Goal: Task Accomplishment & Management: Manage account settings

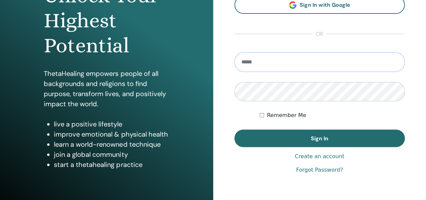
scroll to position [101, 0]
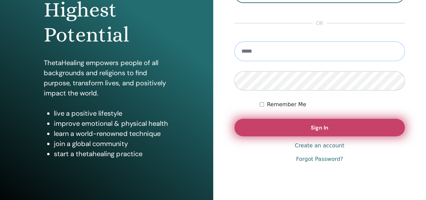
type input "**********"
click at [347, 130] on button "Sign In" at bounding box center [319, 126] width 171 height 17
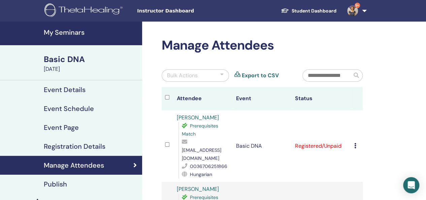
click at [354, 143] on icon at bounding box center [355, 145] width 2 height 5
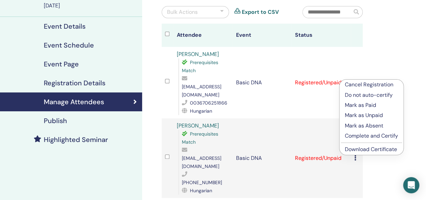
scroll to position [101, 0]
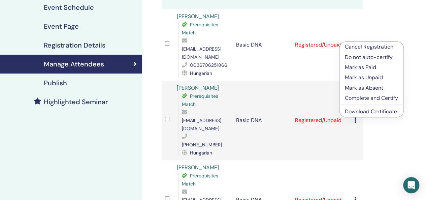
click at [369, 99] on p "Complete and Certify" at bounding box center [371, 98] width 53 height 8
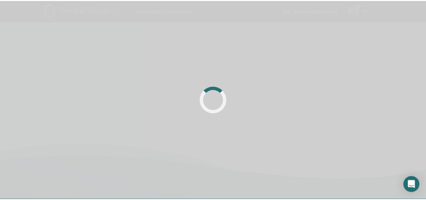
scroll to position [101, 0]
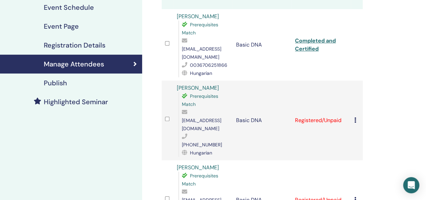
click at [355, 117] on icon at bounding box center [355, 119] width 2 height 5
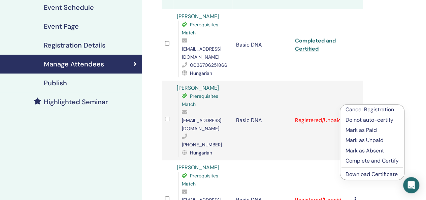
click at [364, 161] on p "Complete and Certify" at bounding box center [371, 160] width 53 height 8
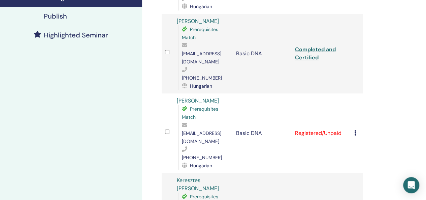
scroll to position [168, 0]
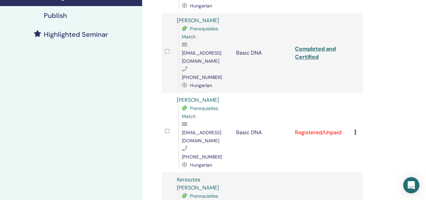
click at [353, 103] on td "Cancel Registration Do not auto-certify Mark as Paid Mark as Unpaid Mark as Abs…" at bounding box center [357, 132] width 12 height 79
click at [355, 129] on icon at bounding box center [355, 131] width 2 height 5
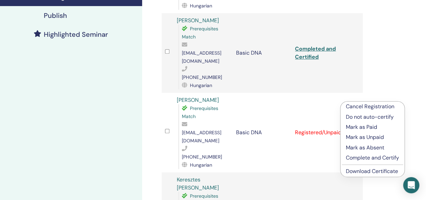
click at [366, 160] on p "Complete and Certify" at bounding box center [372, 157] width 53 height 8
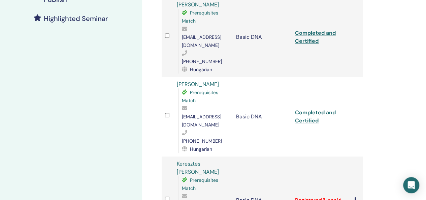
scroll to position [194, 0]
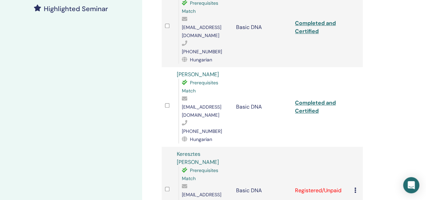
click at [353, 146] on td "Cancel Registration Do not auto-certify Mark as Paid Mark as Unpaid Mark as Abs…" at bounding box center [357, 189] width 12 height 87
click at [355, 187] on icon at bounding box center [355, 189] width 2 height 5
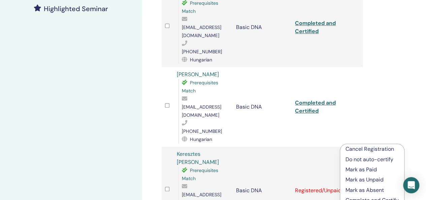
scroll to position [227, 0]
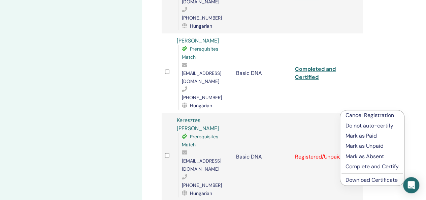
click at [358, 168] on p "Complete and Certify" at bounding box center [371, 166] width 53 height 8
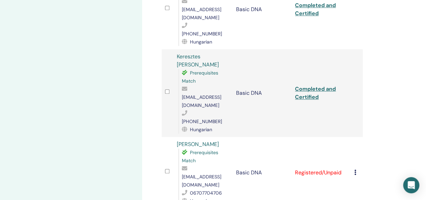
scroll to position [295, 0]
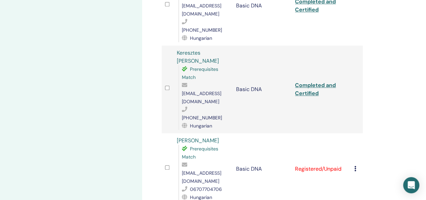
click at [354, 166] on icon at bounding box center [355, 168] width 2 height 5
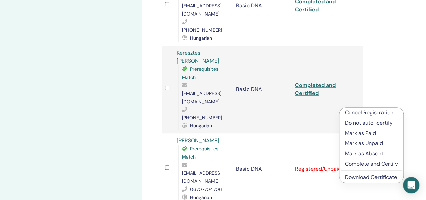
click at [357, 163] on p "Complete and Certify" at bounding box center [371, 163] width 53 height 8
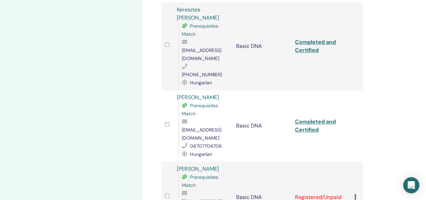
scroll to position [369, 0]
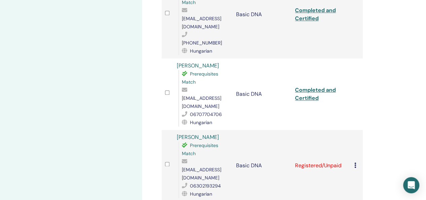
click at [354, 162] on icon at bounding box center [355, 164] width 2 height 5
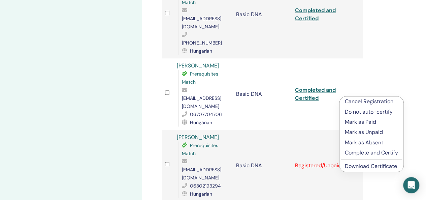
click at [352, 152] on p "Complete and Certify" at bounding box center [371, 152] width 53 height 8
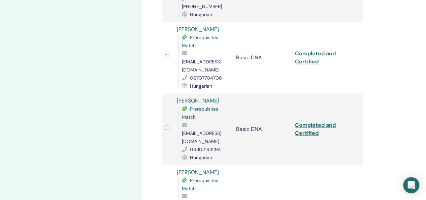
scroll to position [429, 0]
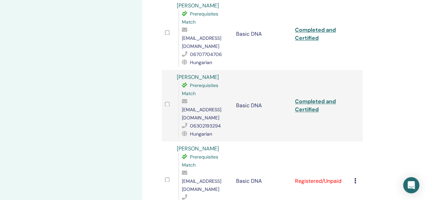
click at [354, 178] on icon at bounding box center [355, 180] width 2 height 5
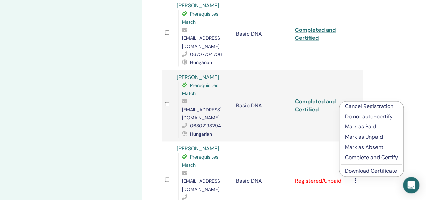
click at [357, 156] on p "Complete and Certify" at bounding box center [371, 157] width 53 height 8
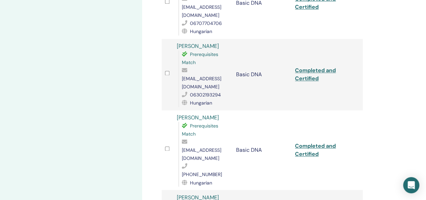
scroll to position [463, 0]
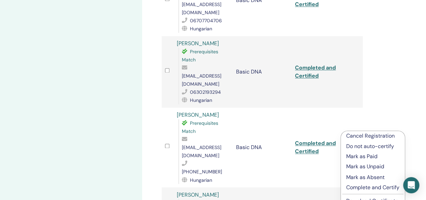
click at [357, 189] on p "Complete and Certify" at bounding box center [372, 187] width 53 height 8
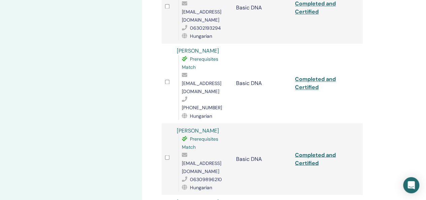
scroll to position [538, 0]
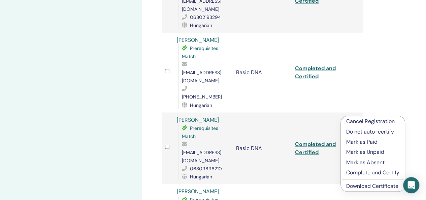
click at [351, 174] on p "Complete and Certify" at bounding box center [372, 172] width 53 height 8
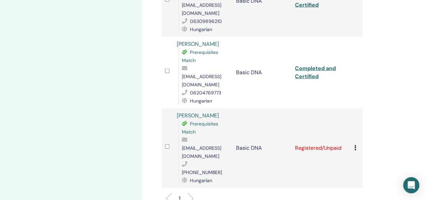
scroll to position [698, 0]
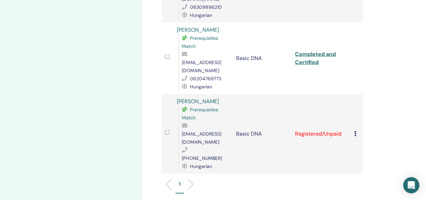
click at [353, 94] on td "Cancel Registration Do not auto-certify Mark as Paid Mark as Unpaid Mark as Abs…" at bounding box center [357, 133] width 12 height 79
click at [354, 131] on icon at bounding box center [355, 133] width 2 height 5
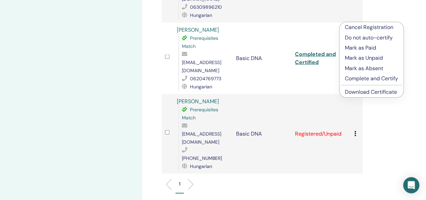
click at [362, 79] on p "Complete and Certify" at bounding box center [371, 78] width 53 height 8
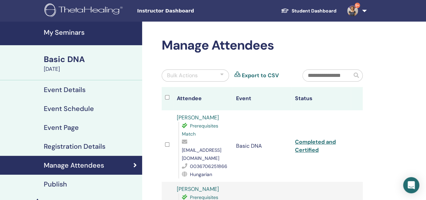
click at [71, 35] on h4 "My Seminars" at bounding box center [91, 32] width 94 height 8
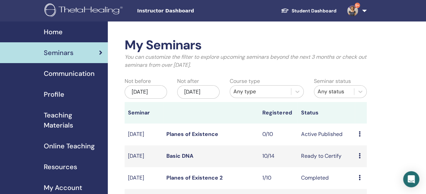
click at [214, 138] on link "Planes of Existence" at bounding box center [192, 134] width 52 height 7
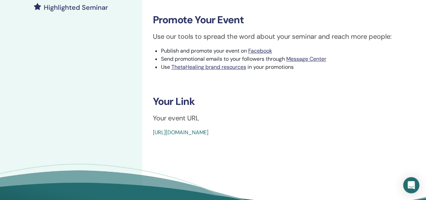
scroll to position [202, 0]
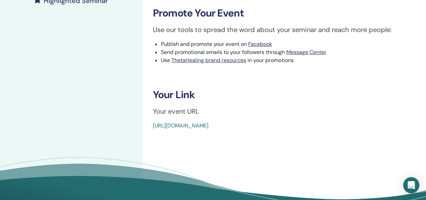
drag, startPoint x: 307, startPoint y: 130, endPoint x: 149, endPoint y: 130, distance: 158.1
click at [149, 130] on div "Planes of Existence Event Type In-Person Event Status Active Published Registra…" at bounding box center [284, 22] width 284 height 404
copy link "[URL][DOMAIN_NAME]"
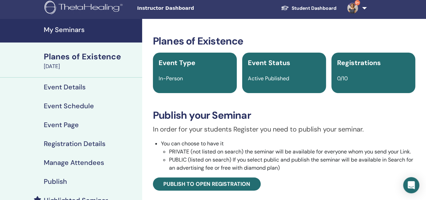
scroll to position [0, 0]
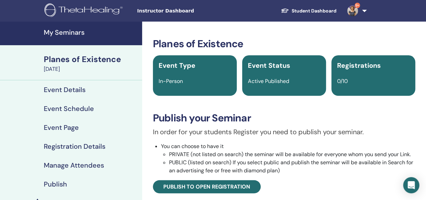
click at [85, 29] on h4 "My Seminars" at bounding box center [91, 32] width 94 height 8
